Goal: Share content: Share content

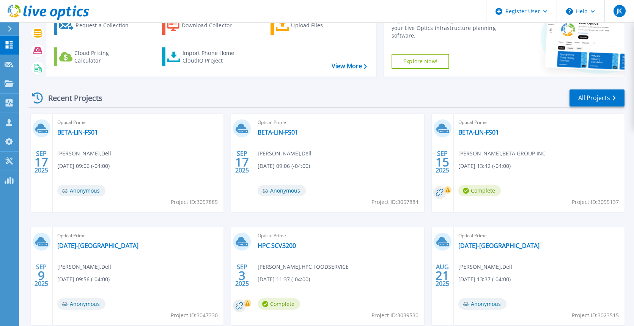
scroll to position [38, 0]
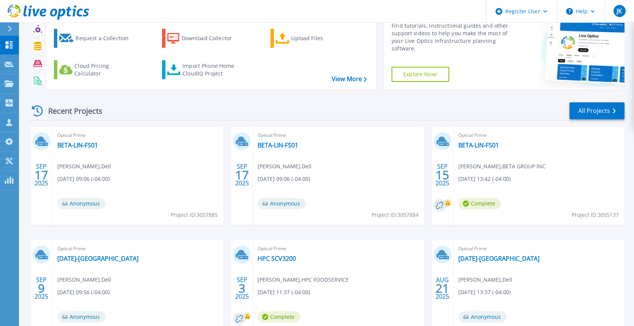
drag, startPoint x: 158, startPoint y: 118, endPoint x: 322, endPoint y: 115, distance: 163.9
click at [158, 118] on div "Recent Projects All Projects" at bounding box center [326, 111] width 595 height 19
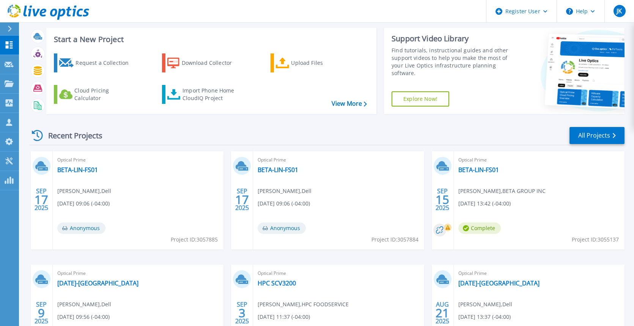
scroll to position [0, 0]
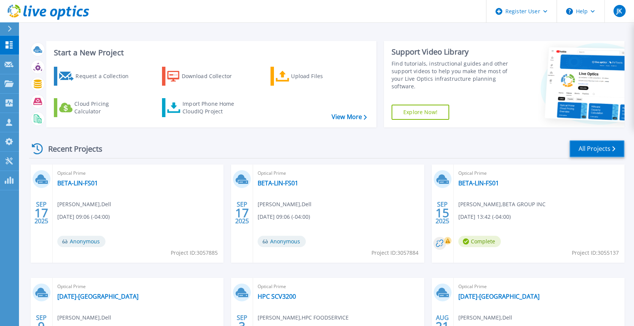
click at [581, 151] on link "All Projects" at bounding box center [596, 148] width 55 height 17
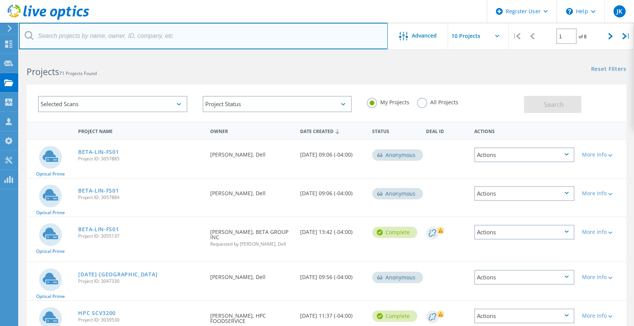
click at [137, 36] on input "text" at bounding box center [203, 36] width 369 height 27
paste input "[EMAIL_ADDRESS][PERSON_NAME][DOMAIN_NAME]"
type input "[EMAIL_ADDRESS][PERSON_NAME][DOMAIN_NAME]"
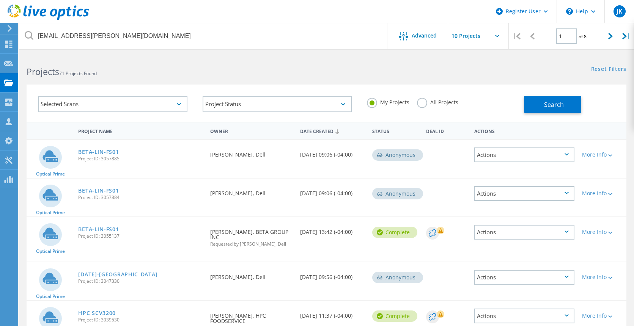
click at [424, 102] on label "All Projects" at bounding box center [437, 101] width 41 height 7
click at [0, 0] on input "All Projects" at bounding box center [0, 0] width 0 height 0
click at [548, 108] on span "Search" at bounding box center [554, 105] width 20 height 8
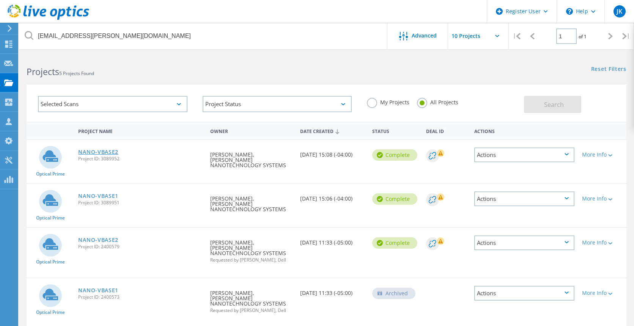
click at [93, 151] on link "NANO-VBASE2" at bounding box center [98, 151] width 40 height 5
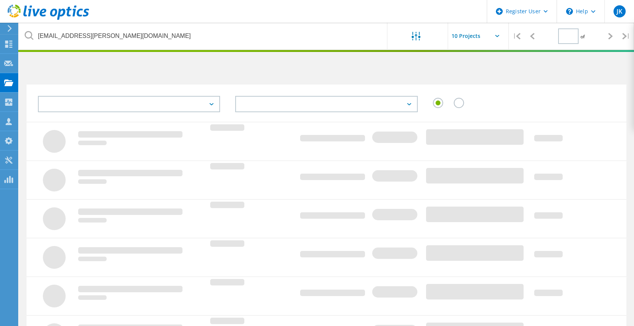
type input "1"
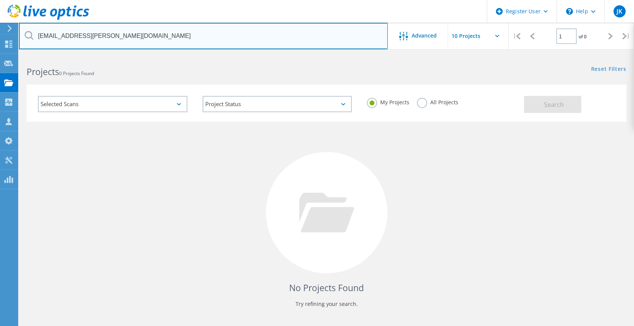
click at [196, 35] on input "[EMAIL_ADDRESS][PERSON_NAME][DOMAIN_NAME]" at bounding box center [203, 36] width 369 height 27
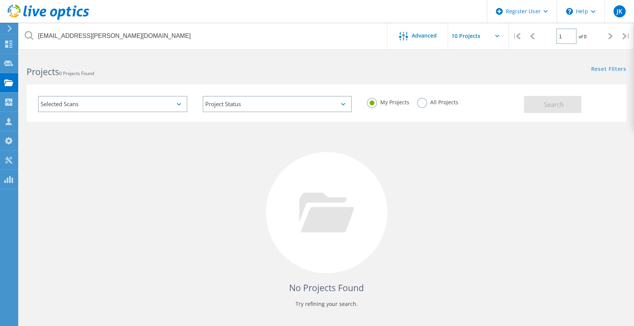
click at [424, 102] on label "All Projects" at bounding box center [437, 101] width 41 height 7
click at [0, 0] on input "All Projects" at bounding box center [0, 0] width 0 height 0
click at [537, 102] on button "Search" at bounding box center [552, 104] width 57 height 17
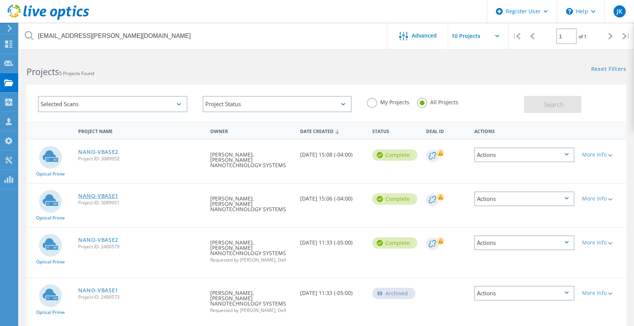
click at [113, 193] on link "NANO-VBASE1" at bounding box center [98, 195] width 40 height 5
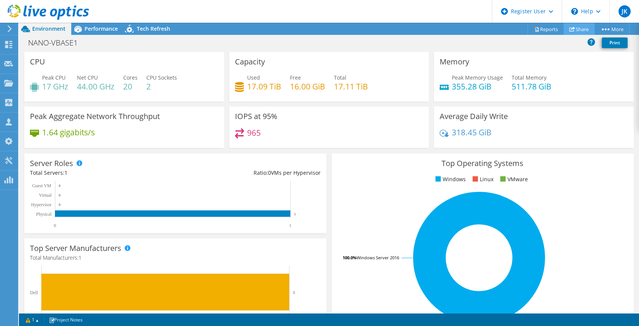
click at [576, 31] on link "Share" at bounding box center [579, 29] width 31 height 12
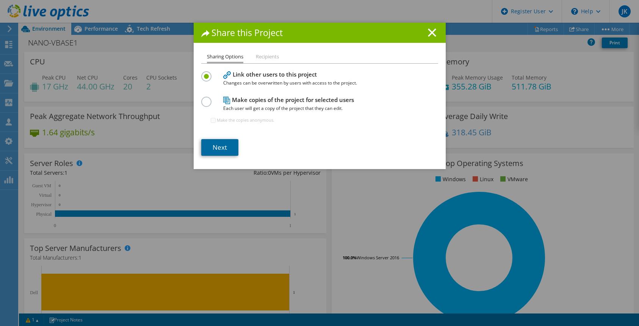
click at [217, 148] on link "Next" at bounding box center [219, 147] width 37 height 17
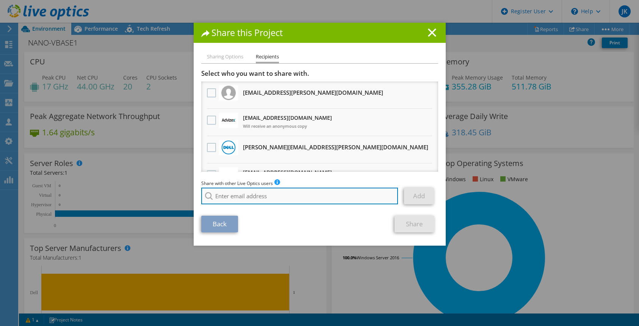
click at [284, 199] on input "search" at bounding box center [299, 196] width 197 height 17
click at [228, 200] on input "search" at bounding box center [299, 196] width 197 height 17
paste input "michael.yannotti@ahead.com"
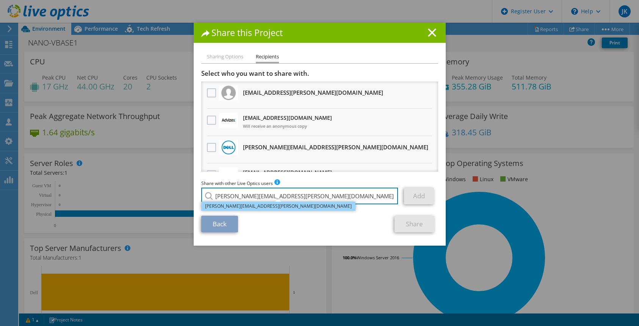
type input "michael.yannotti@ahead.com"
click at [237, 206] on li "michael.yannotti@ahead.com" at bounding box center [278, 206] width 154 height 9
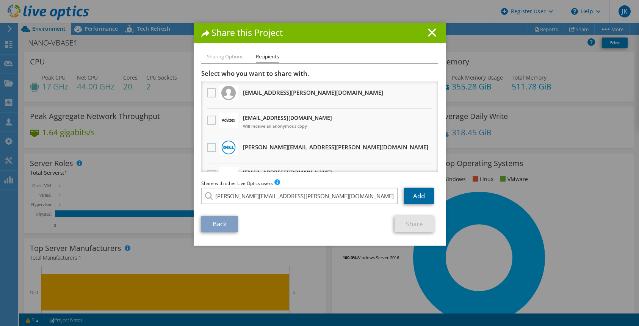
click at [423, 196] on link "Add" at bounding box center [419, 196] width 30 height 17
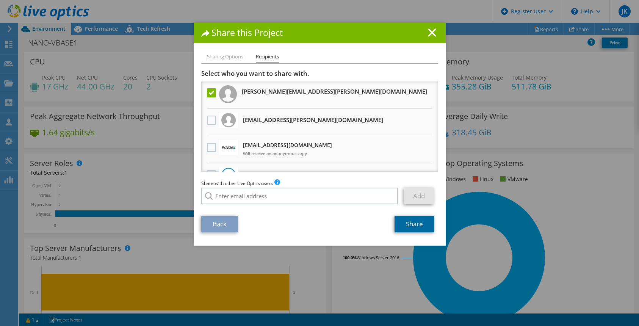
click at [414, 225] on link "Share" at bounding box center [415, 224] width 40 height 17
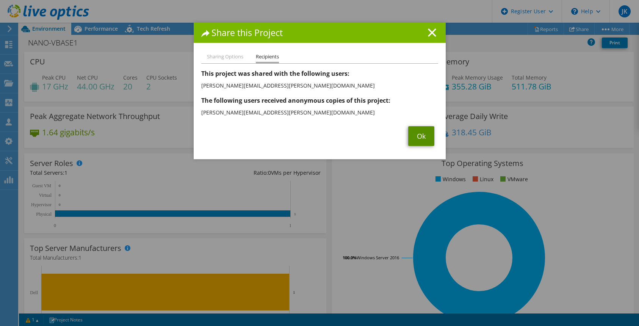
click at [413, 139] on link "Ok" at bounding box center [421, 136] width 26 height 20
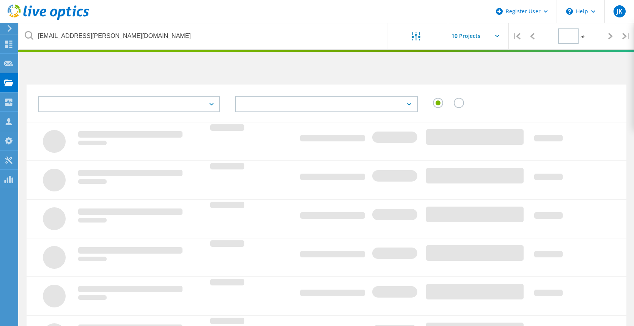
type input "1"
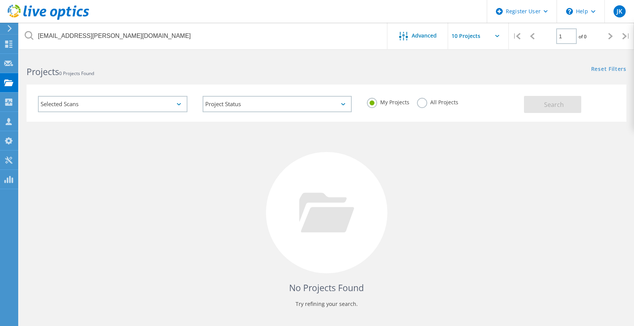
click at [418, 100] on label "All Projects" at bounding box center [437, 101] width 41 height 7
click at [0, 0] on input "All Projects" at bounding box center [0, 0] width 0 height 0
click at [559, 104] on span "Search" at bounding box center [554, 105] width 20 height 8
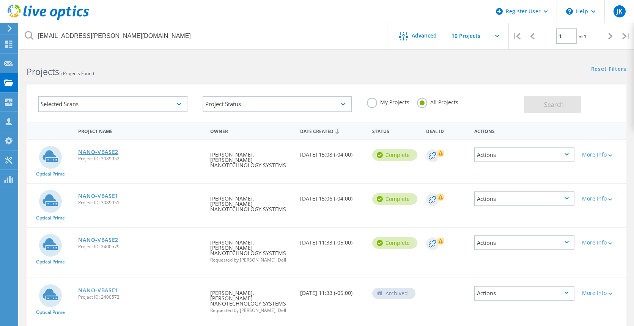
click at [110, 151] on link "NANO-VBASE2" at bounding box center [98, 151] width 40 height 5
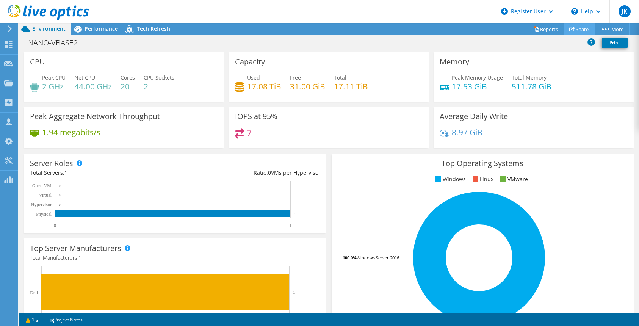
click at [578, 29] on link "Share" at bounding box center [579, 29] width 31 height 12
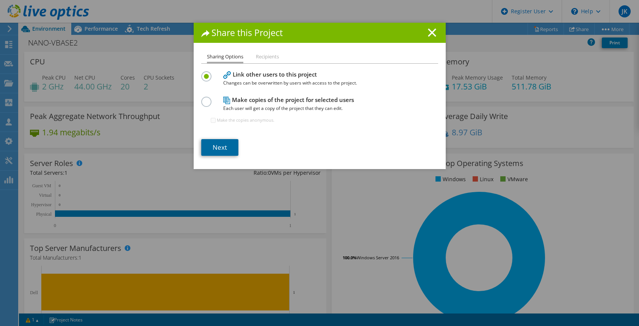
click at [206, 146] on link "Next" at bounding box center [219, 147] width 37 height 17
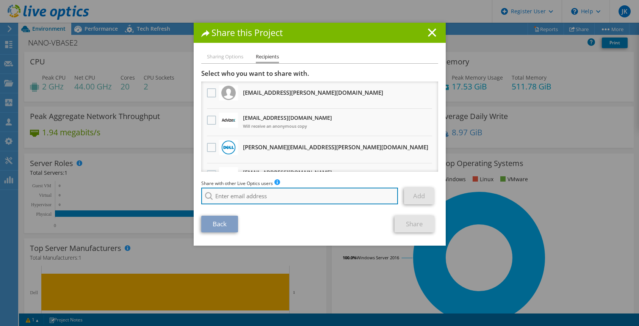
click at [251, 193] on input "search" at bounding box center [299, 196] width 197 height 17
paste input "michael.yannotti@ahead.com"
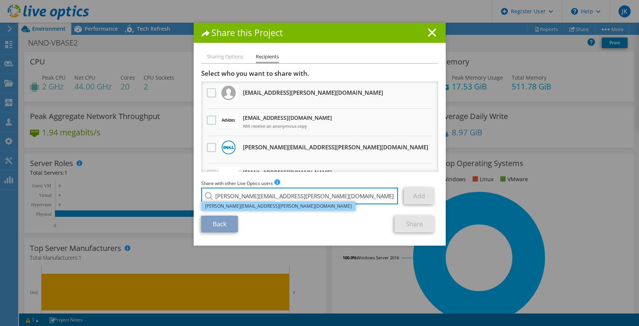
type input "michael.yannotti@ahead.com"
click at [257, 206] on li "michael.yannotti@ahead.com" at bounding box center [278, 206] width 154 height 9
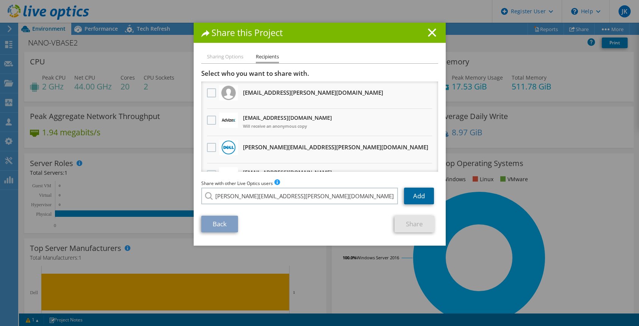
click at [422, 197] on link "Add" at bounding box center [419, 196] width 30 height 17
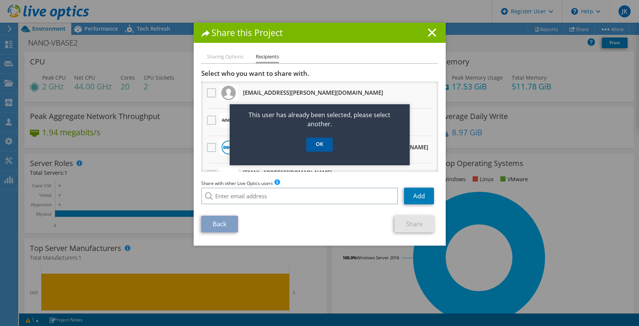
click at [316, 149] on link "OK" at bounding box center [319, 145] width 27 height 14
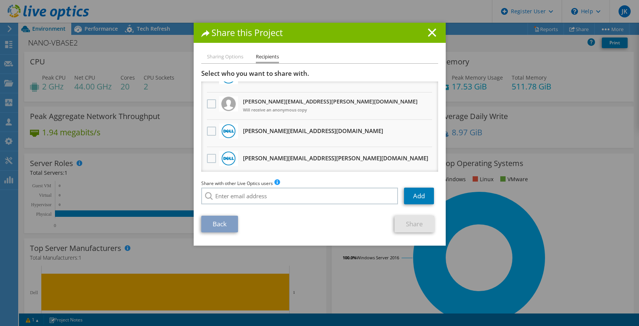
scroll to position [114, 0]
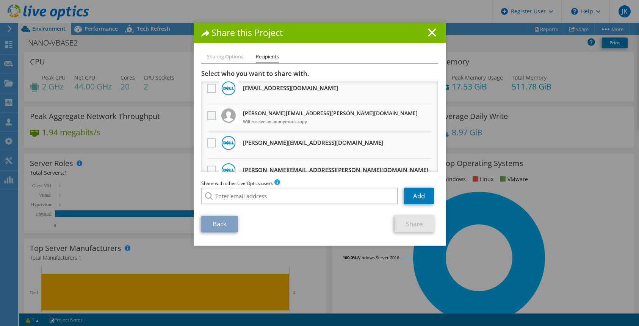
click at [207, 116] on label at bounding box center [212, 115] width 11 height 9
click at [0, 0] on input "checkbox" at bounding box center [0, 0] width 0 height 0
click at [413, 220] on link "Share" at bounding box center [415, 224] width 40 height 17
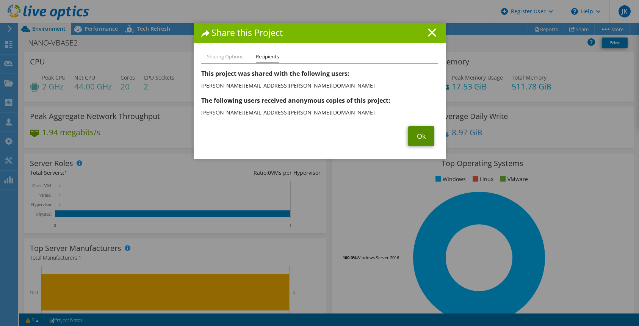
click at [420, 133] on link "Ok" at bounding box center [421, 136] width 26 height 20
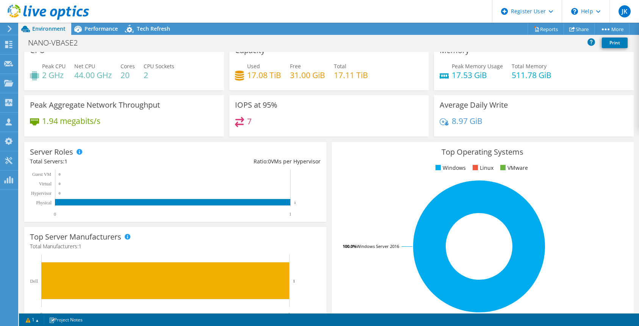
scroll to position [0, 0]
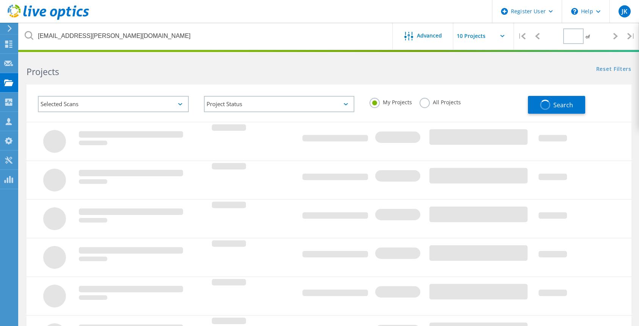
type input "1"
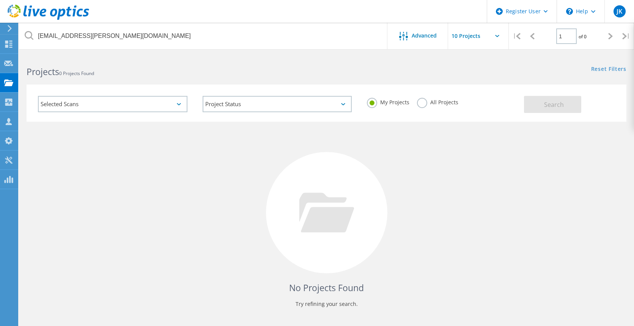
click at [421, 100] on label "All Projects" at bounding box center [437, 101] width 41 height 7
click at [0, 0] on input "All Projects" at bounding box center [0, 0] width 0 height 0
click at [554, 102] on span "Search" at bounding box center [554, 105] width 20 height 8
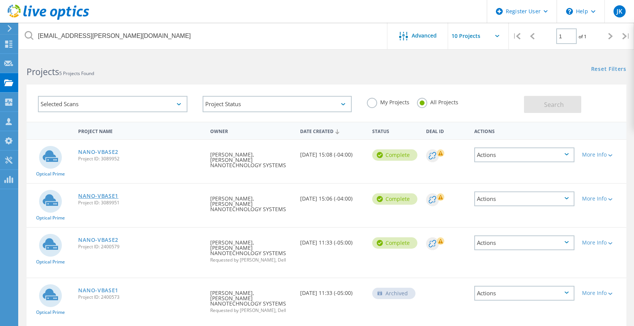
click at [113, 193] on link "NANO-VBASE1" at bounding box center [98, 195] width 40 height 5
